Goal: Complete application form

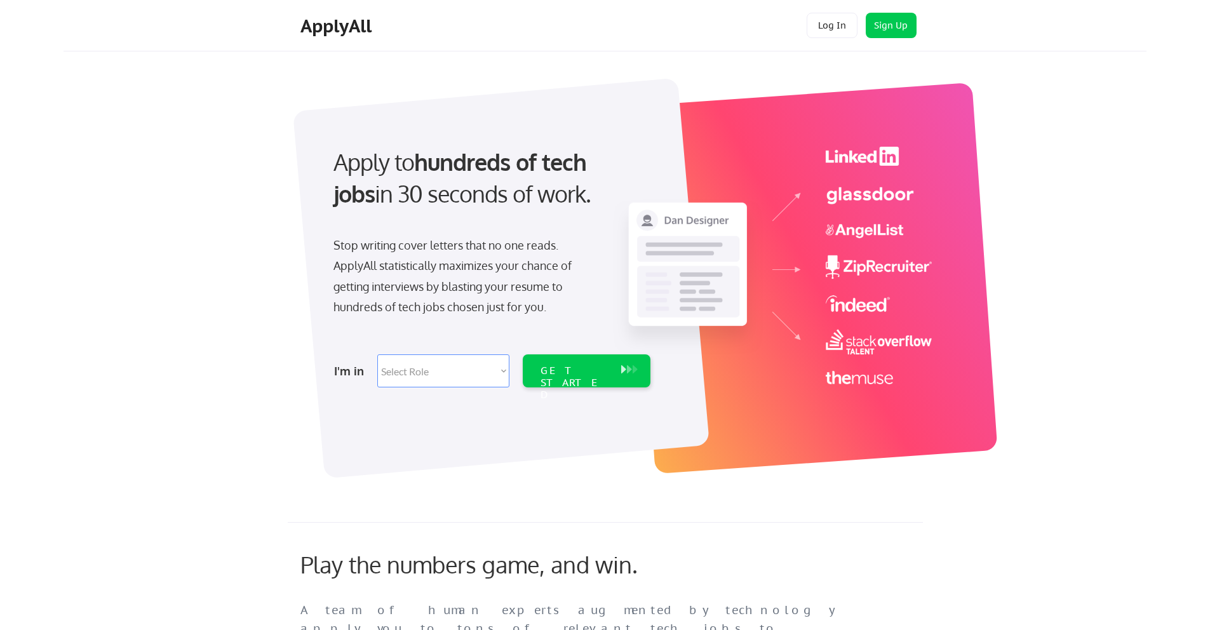
click at [501, 370] on select "Select Role Software Engineering Product Management Customer Success Sales UI/U…" at bounding box center [443, 370] width 132 height 33
select select ""sales0""
click at [377, 354] on select "Select Role Software Engineering Product Management Customer Success Sales UI/U…" at bounding box center [443, 370] width 132 height 33
select select ""sales0""
click at [573, 378] on div "GET STARTED" at bounding box center [574, 370] width 81 height 33
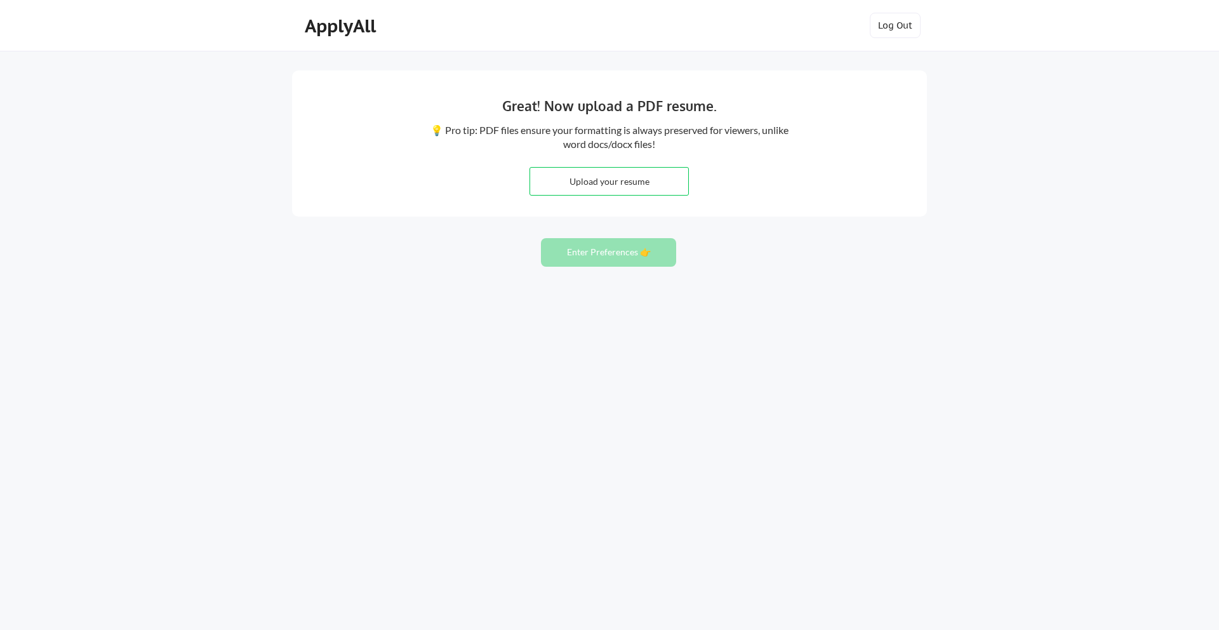
click at [605, 182] on input "file" at bounding box center [609, 181] width 158 height 27
type input "C:\fakepath\Ralph Kaiser Resume 091925.pdf"
click at [601, 250] on button "Enter Preferences 👉" at bounding box center [608, 252] width 135 height 29
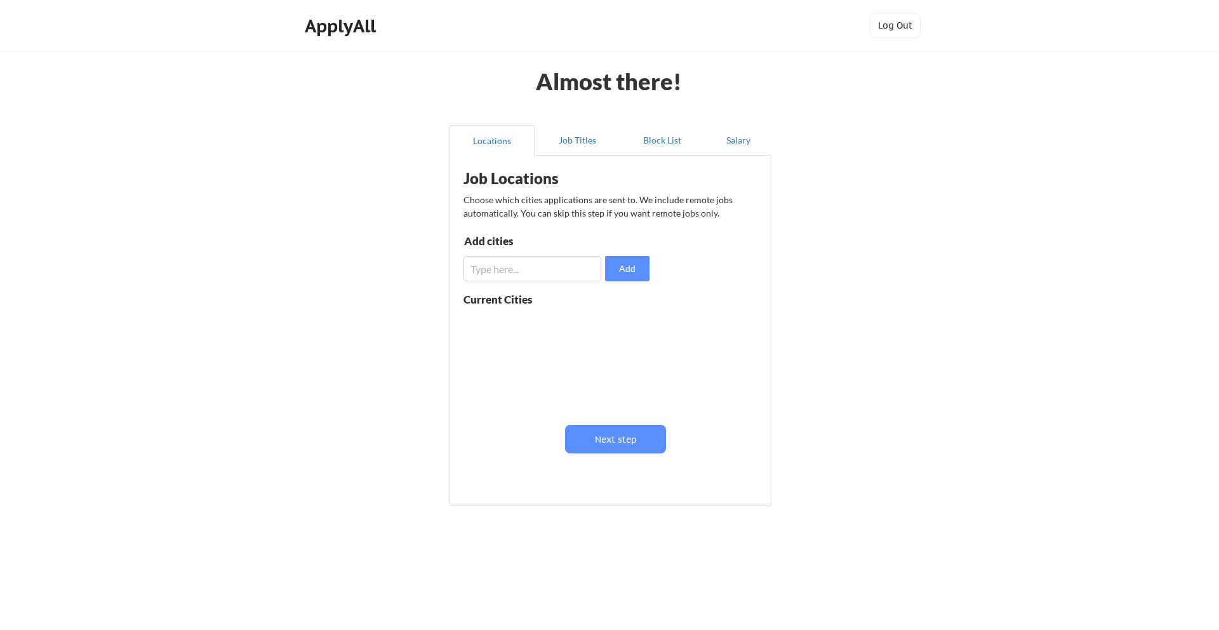
click at [544, 274] on input "input" at bounding box center [533, 268] width 138 height 25
type input "s"
type input "San Luis Obispo"
click at [625, 265] on button "Add" at bounding box center [627, 268] width 44 height 25
click at [611, 324] on button at bounding box center [611, 324] width 10 height 10
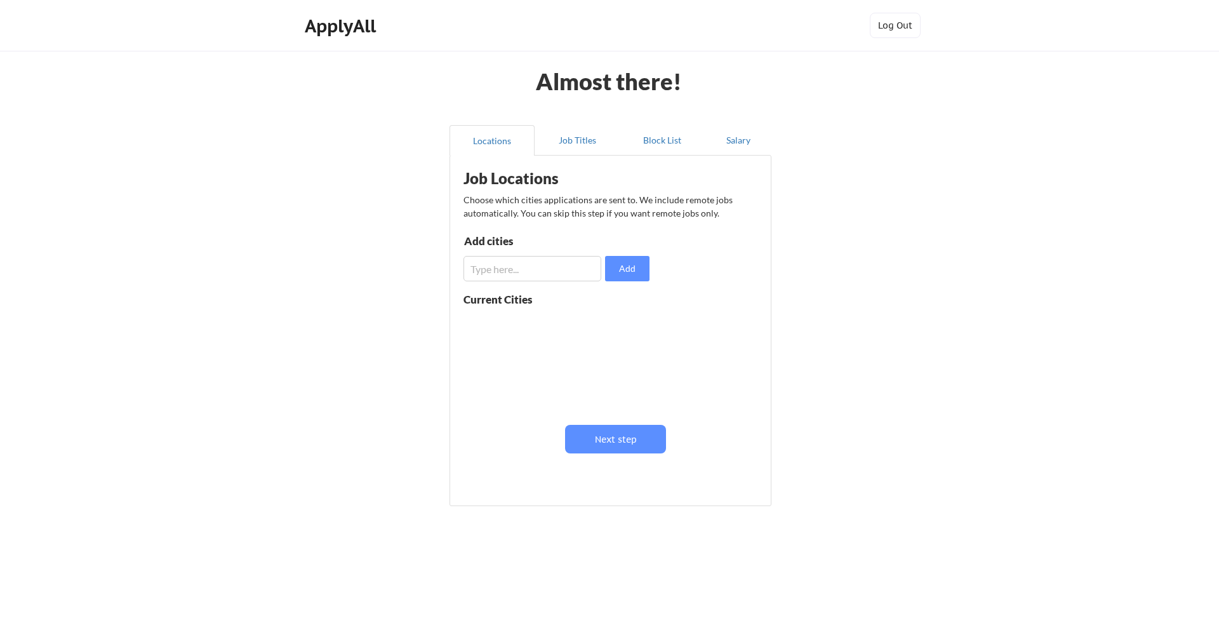
click at [551, 273] on input "input" at bounding box center [533, 268] width 138 height 25
type input "San Luis Obispo, CA"
click at [634, 267] on button "Add" at bounding box center [627, 268] width 44 height 25
drag, startPoint x: 610, startPoint y: 439, endPoint x: 610, endPoint y: 425, distance: 13.3
click at [610, 439] on button "Next step" at bounding box center [615, 439] width 101 height 29
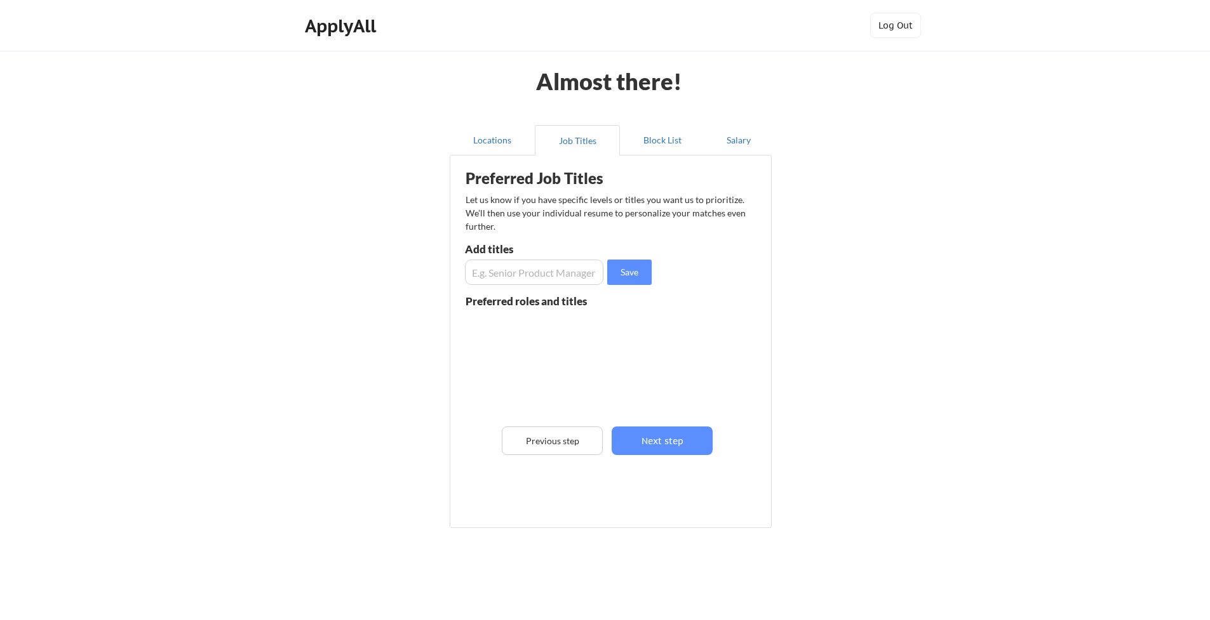
click at [512, 276] on input "input" at bounding box center [534, 272] width 138 height 25
type input "Sales Director"
click at [625, 272] on button "Save" at bounding box center [629, 272] width 44 height 25
click at [511, 270] on input "input" at bounding box center [534, 272] width 138 height 25
type input "Head of Sales"
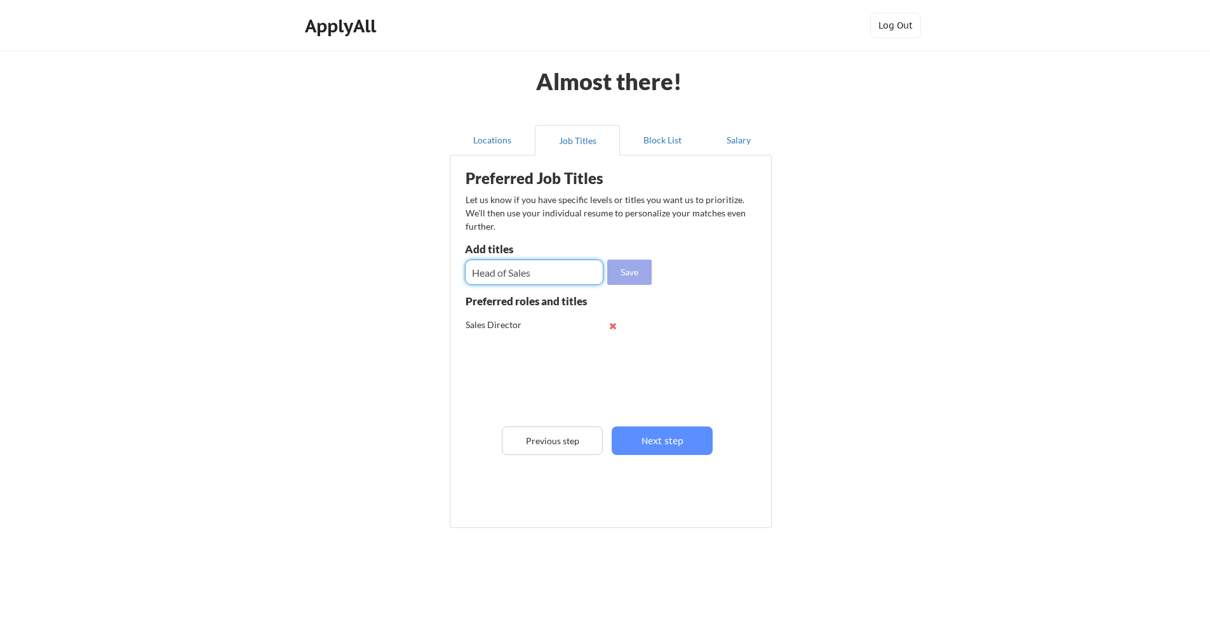
click at [631, 272] on button "Save" at bounding box center [629, 272] width 44 height 25
click at [538, 277] on input "input" at bounding box center [534, 272] width 138 height 25
type input "Sales Manager"
click at [626, 272] on button "Save" at bounding box center [629, 272] width 44 height 25
click at [514, 272] on input "input" at bounding box center [534, 272] width 138 height 25
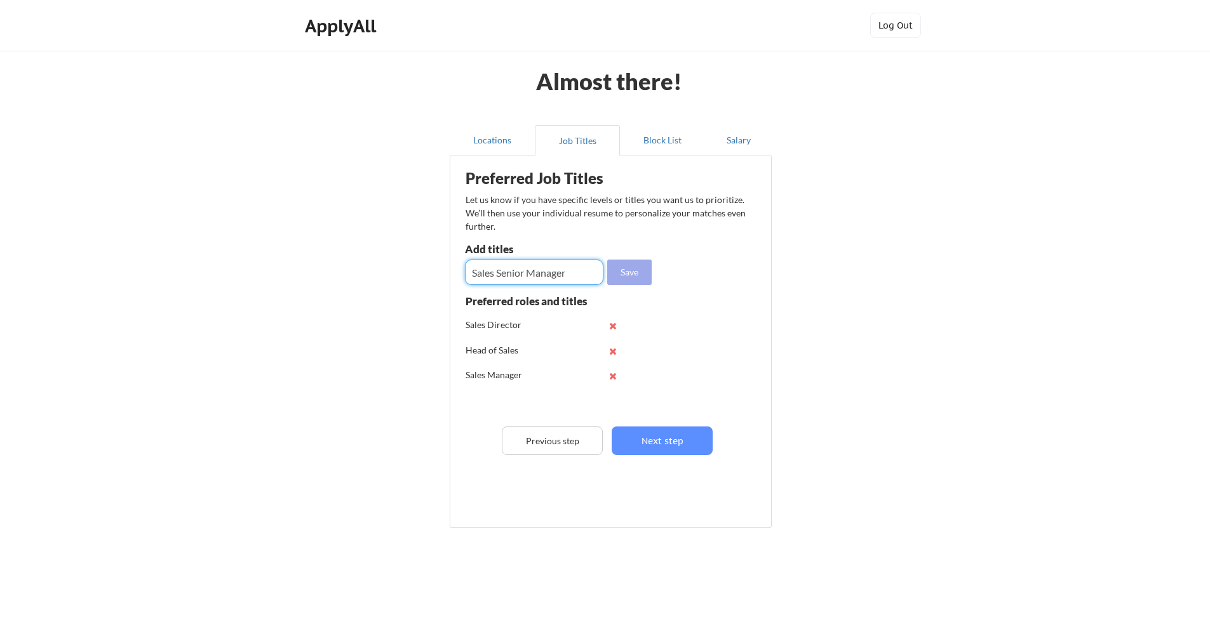
type input "Sales Senior Manager"
click at [627, 269] on button "Save" at bounding box center [629, 272] width 44 height 25
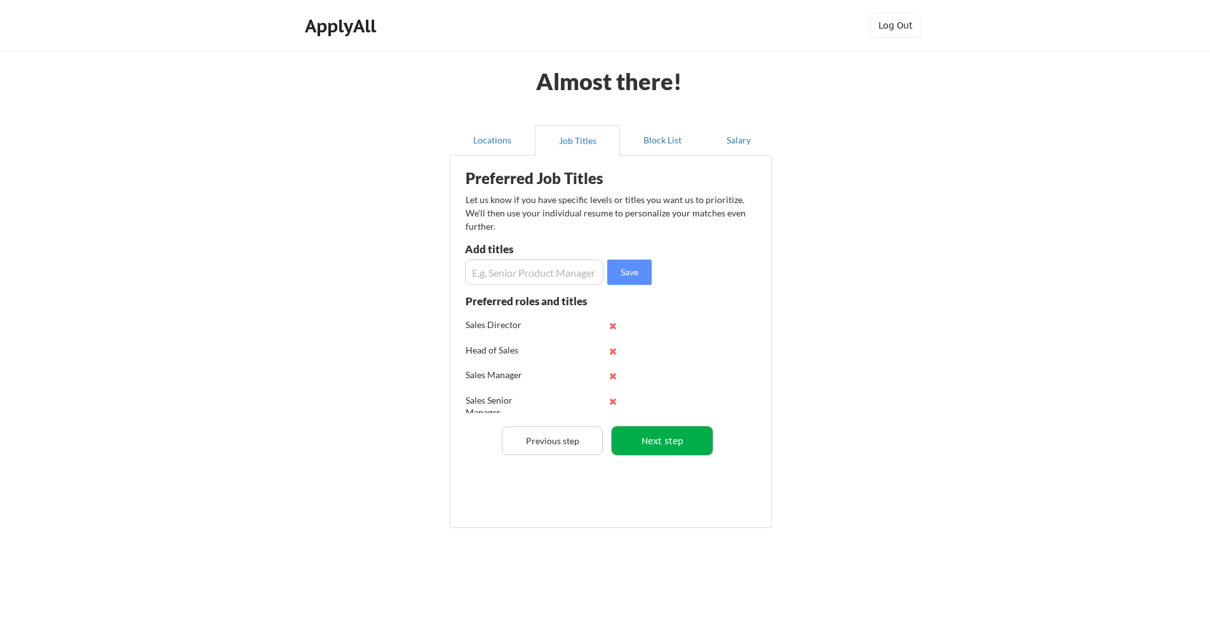
click at [668, 436] on button "Next step" at bounding box center [661, 441] width 101 height 29
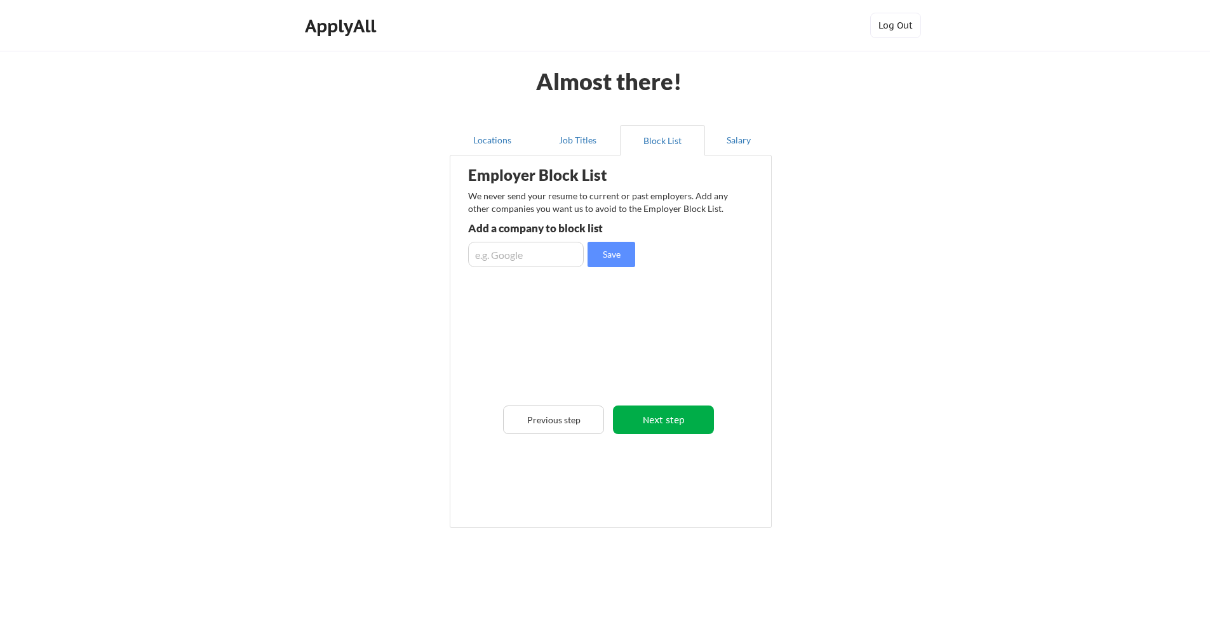
click at [650, 423] on button "Next step" at bounding box center [663, 420] width 101 height 29
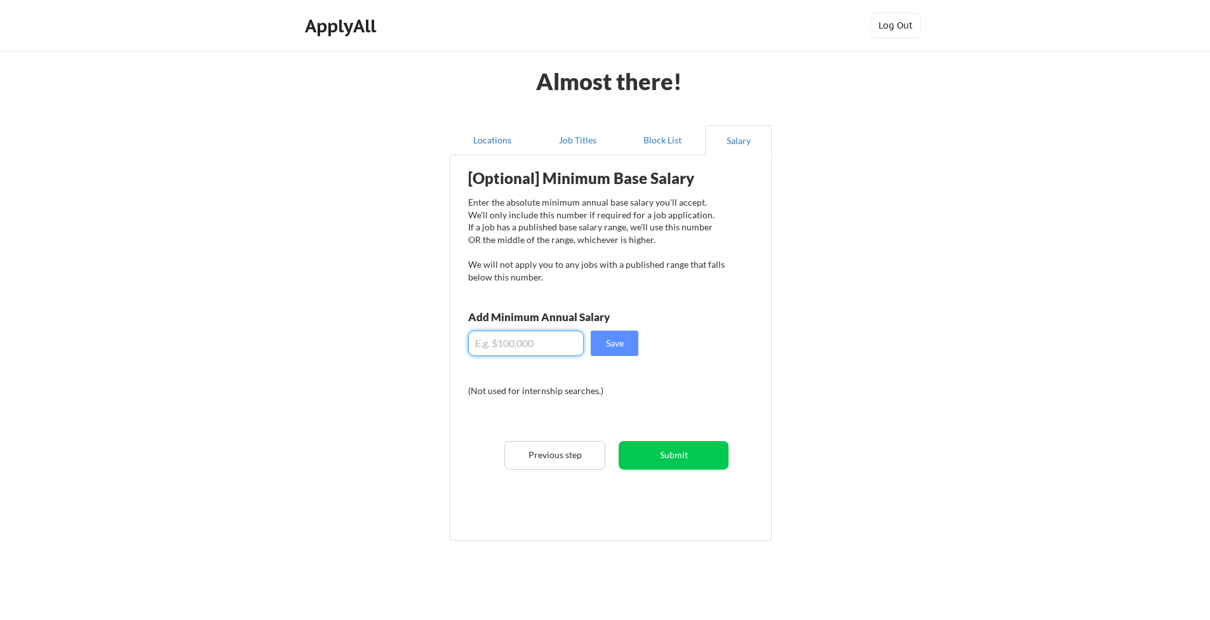
click at [488, 345] on input "input" at bounding box center [526, 343] width 116 height 25
type input "$150,000"
click at [616, 340] on button "Save" at bounding box center [615, 343] width 48 height 25
click at [664, 456] on button "Submit" at bounding box center [673, 455] width 110 height 29
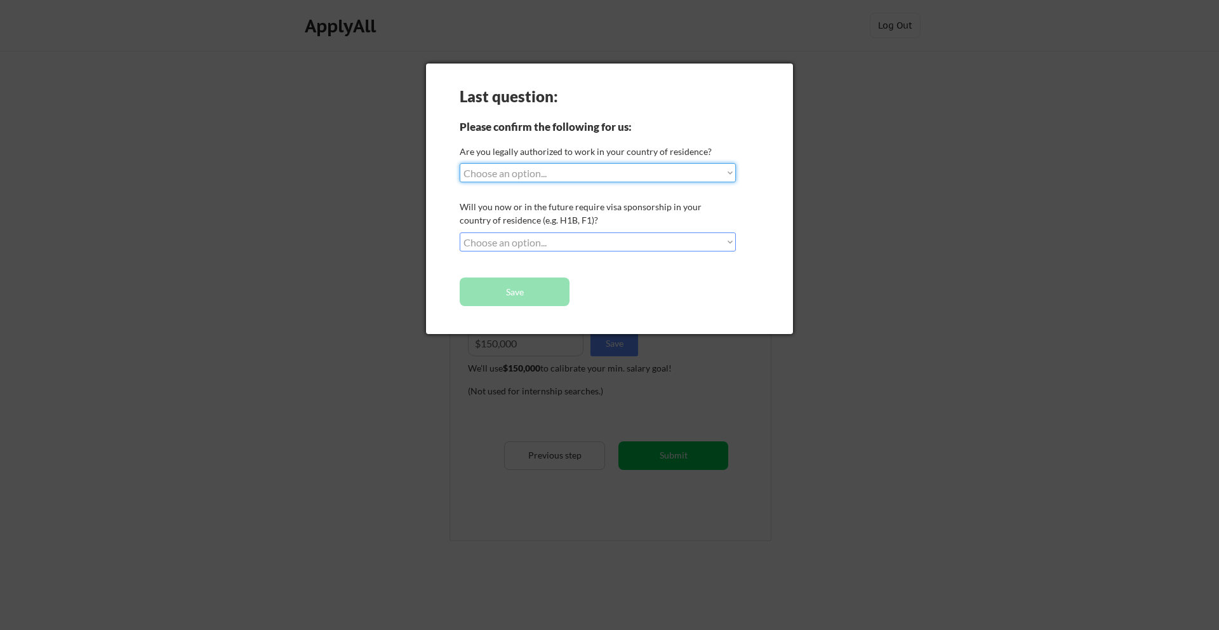
click at [730, 171] on select "Choose an option... Yes, I am a US Citizen Yes, I am a Canadian Citizen Yes, I …" at bounding box center [598, 172] width 276 height 19
select select ""yes__i_am_a_us_citizen""
click at [460, 163] on select "Choose an option... Yes, I am a US Citizen Yes, I am a Canadian Citizen Yes, I …" at bounding box center [598, 172] width 276 height 19
click at [730, 238] on select "Choose an option... No, I will not need sponsorship Yes, I will need sponsorship" at bounding box center [598, 241] width 276 height 19
select select ""no__i_will_not_need_sponsorship""
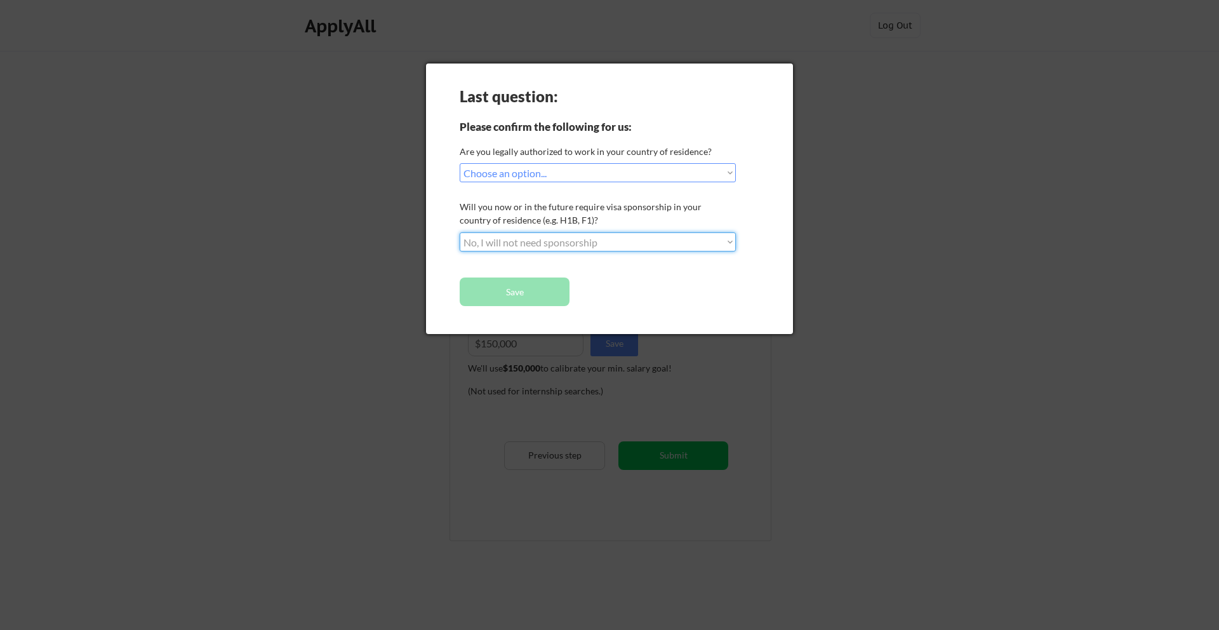
click at [460, 232] on select "Choose an option... No, I will not need sponsorship Yes, I will need sponsorship" at bounding box center [598, 241] width 276 height 19
click at [520, 292] on button "Save" at bounding box center [515, 291] width 110 height 29
